Goal: Transaction & Acquisition: Obtain resource

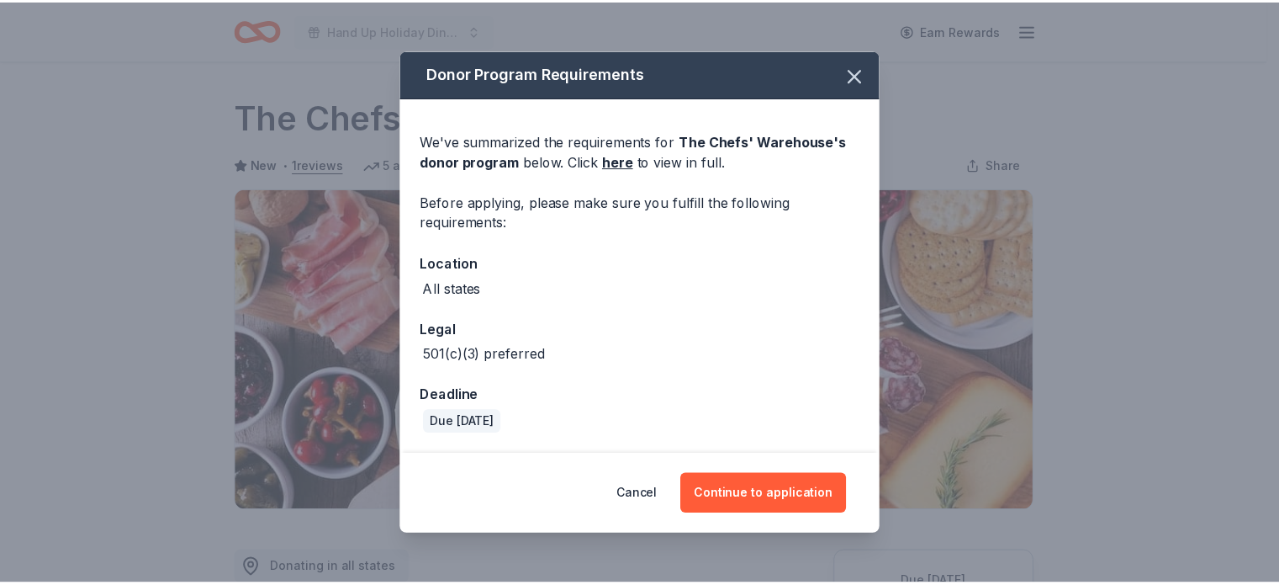
scroll to position [204, 0]
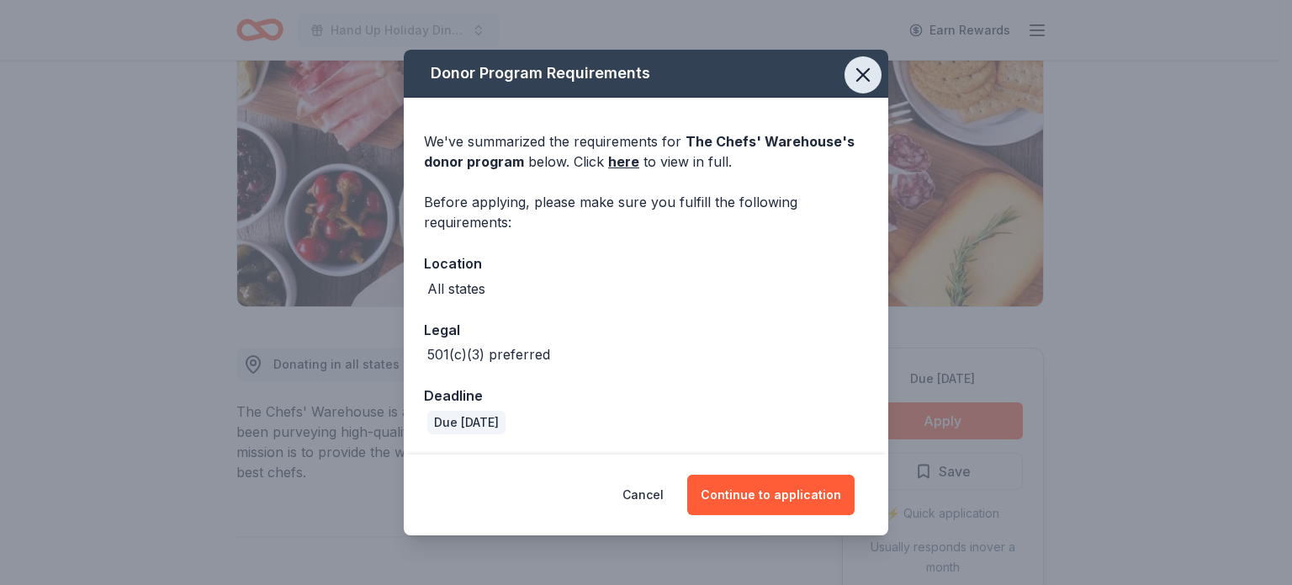
click at [866, 71] on icon "button" at bounding box center [863, 75] width 12 height 12
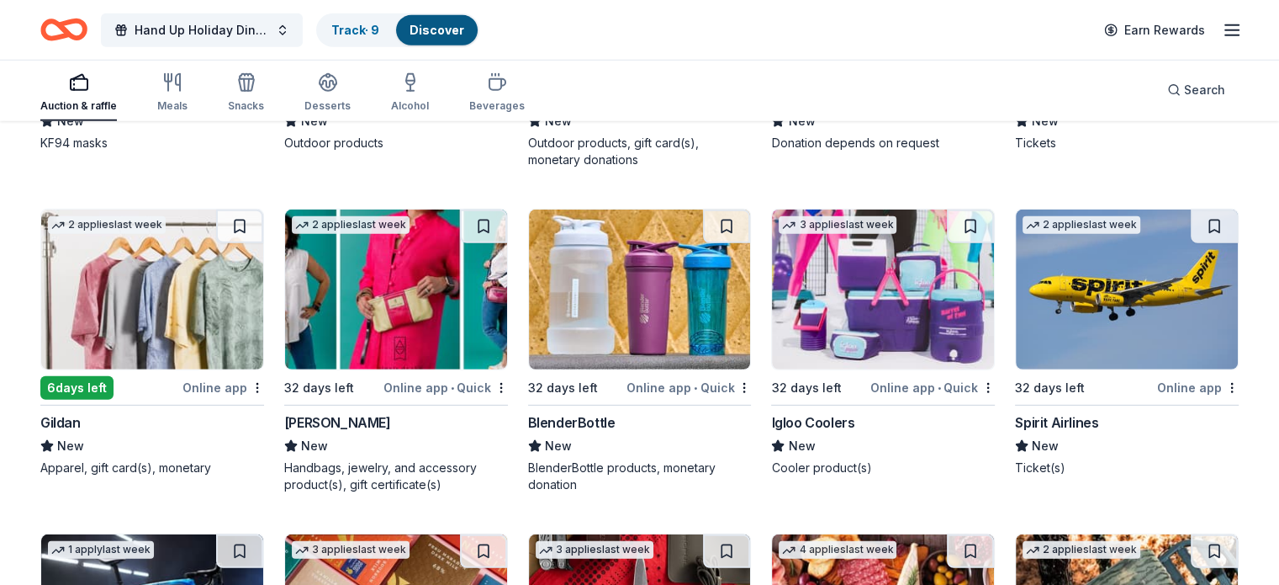
scroll to position [11329, 0]
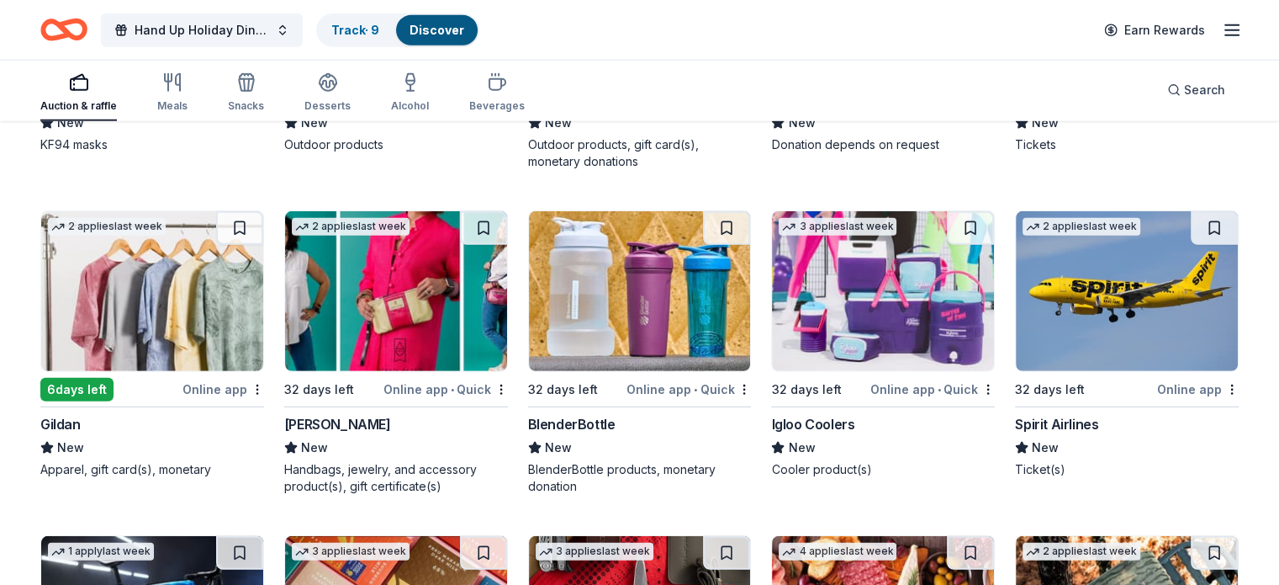
click at [589, 307] on img at bounding box center [640, 291] width 222 height 160
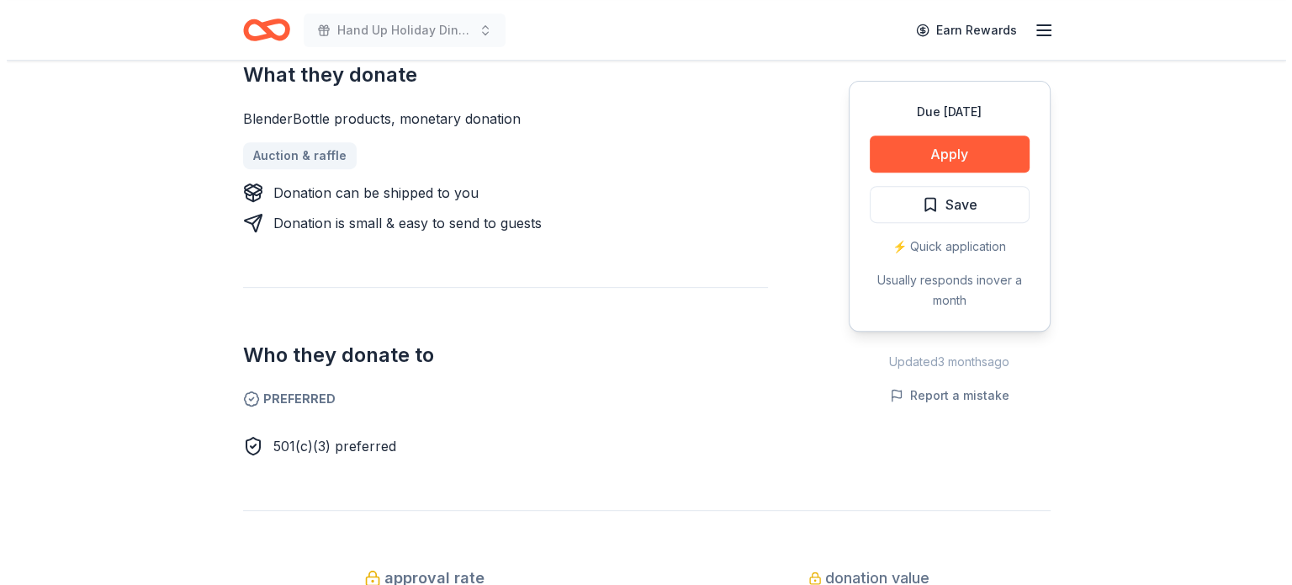
scroll to position [640, 0]
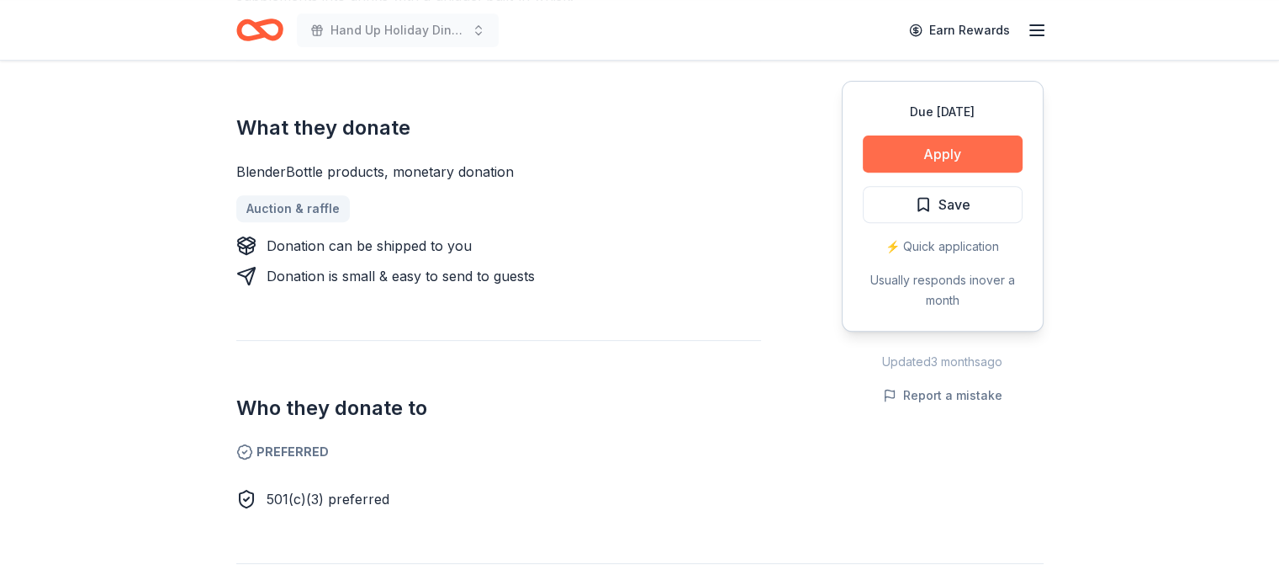
click at [949, 152] on button "Apply" at bounding box center [943, 153] width 160 height 37
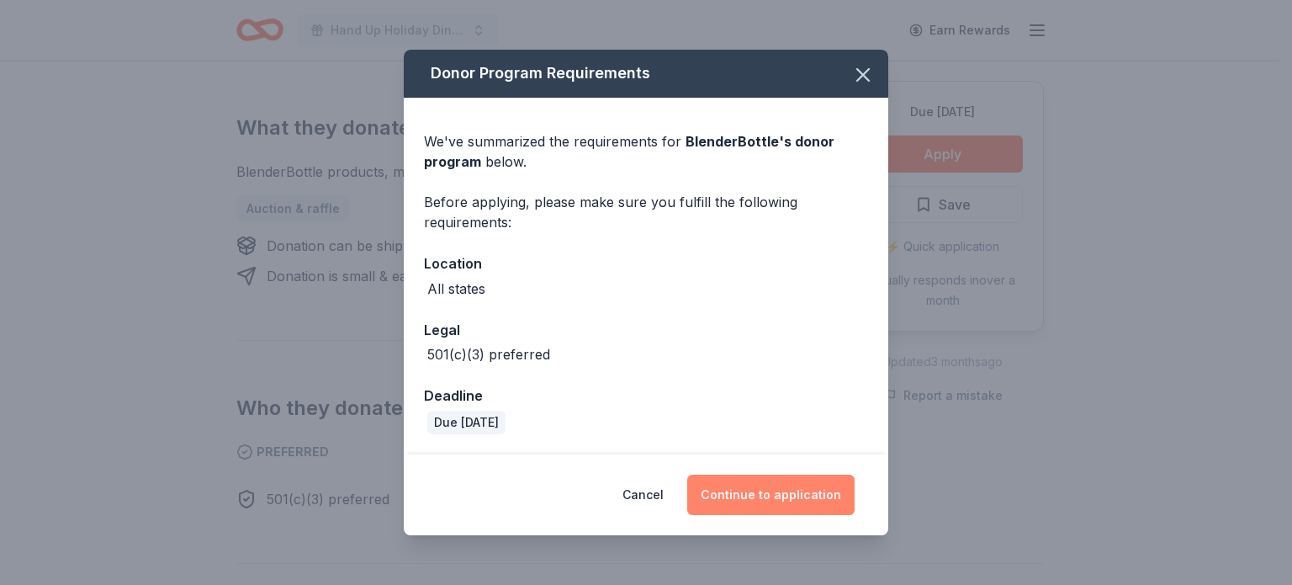
click at [760, 495] on button "Continue to application" at bounding box center [770, 494] width 167 height 40
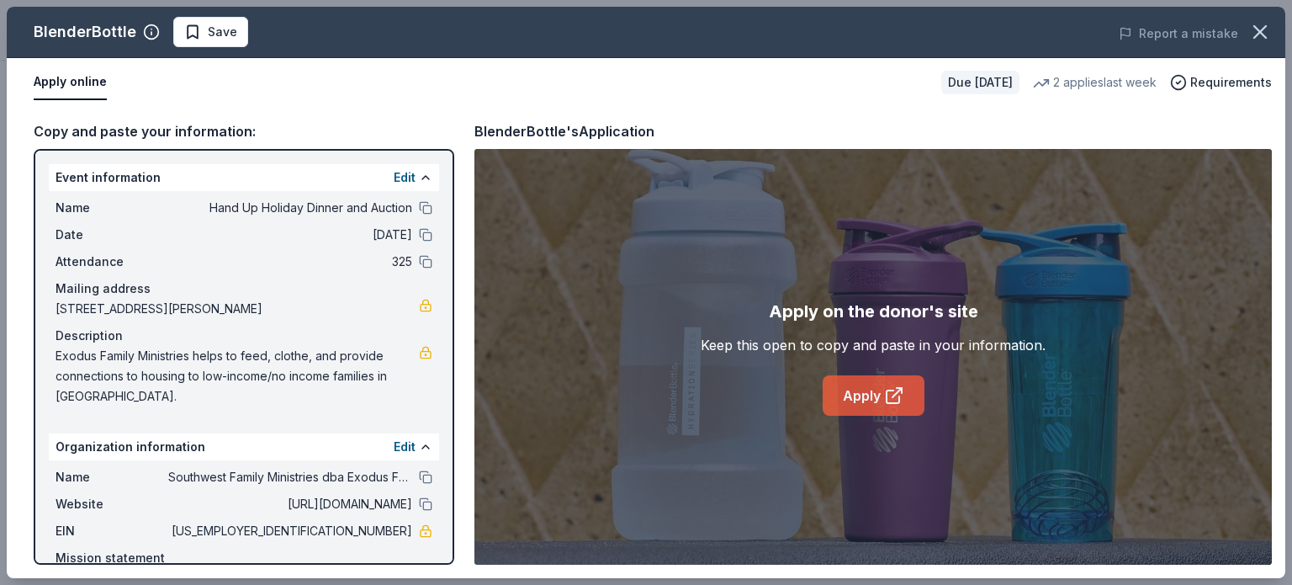
click at [846, 397] on link "Apply" at bounding box center [874, 395] width 102 height 40
